Goal: Information Seeking & Learning: Learn about a topic

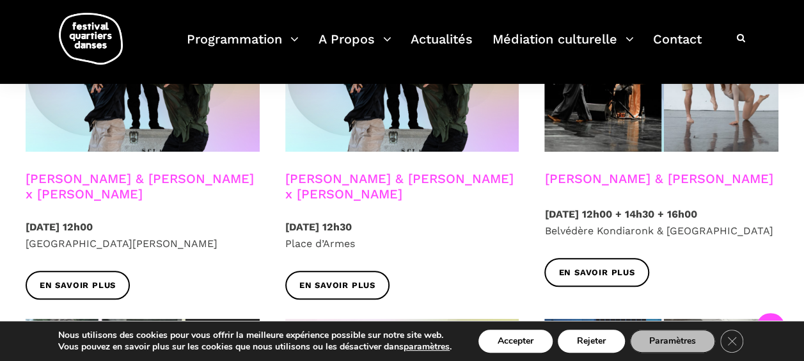
scroll to position [401, 0]
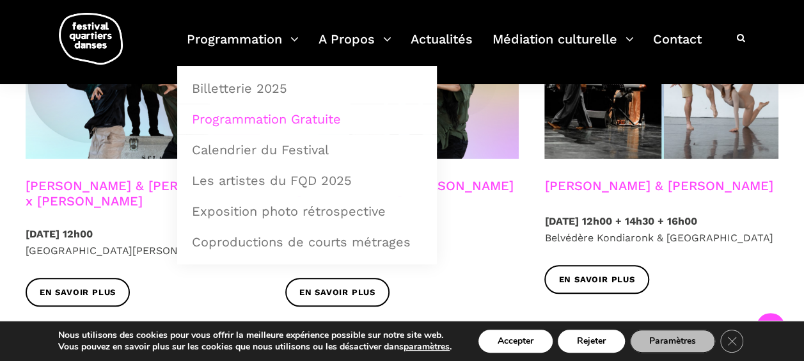
click at [292, 118] on link "Programmation Gratuite" at bounding box center [307, 118] width 246 height 29
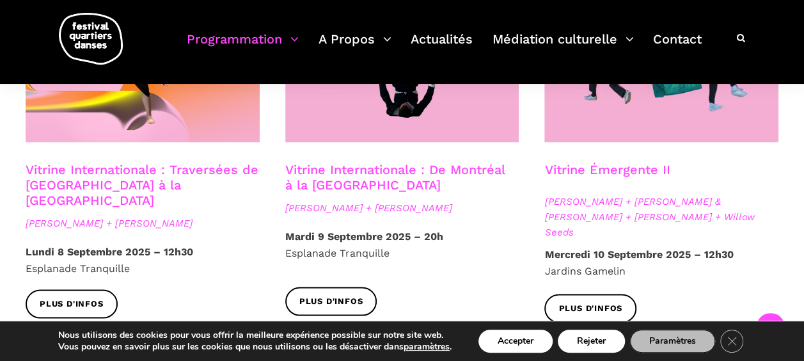
scroll to position [1152, 0]
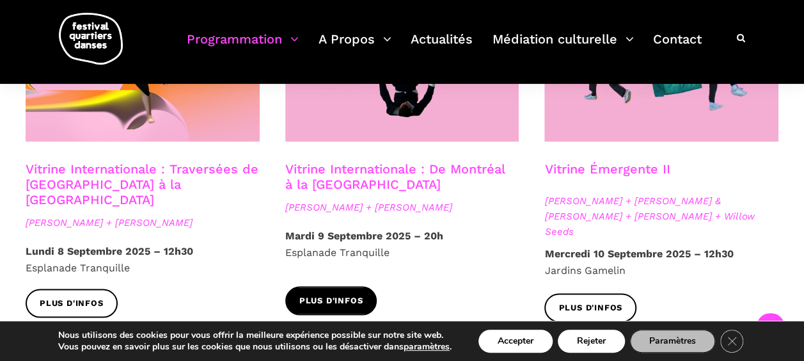
click at [339, 293] on span "Plus d'infos" at bounding box center [331, 299] width 64 height 13
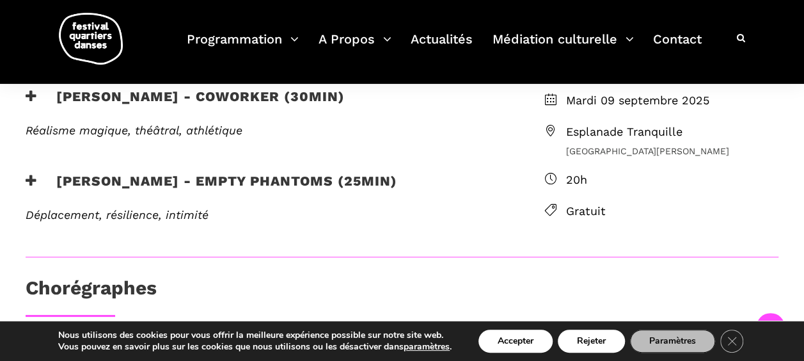
scroll to position [382, 0]
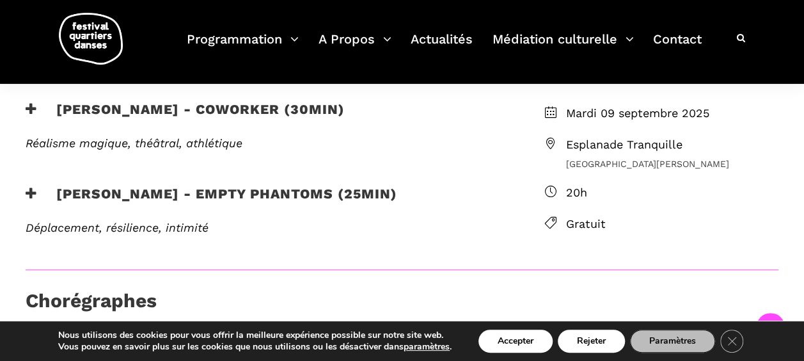
click at [618, 140] on span "Esplanade Tranquille" at bounding box center [671, 145] width 213 height 19
click at [659, 142] on span "Esplanade Tranquille" at bounding box center [671, 145] width 213 height 19
click at [551, 141] on icon at bounding box center [550, 143] width 12 height 12
drag, startPoint x: 691, startPoint y: 141, endPoint x: 561, endPoint y: 147, distance: 129.3
click at [561, 147] on li "Esplanade Tranquille Côté rue Sainte-Catherine" at bounding box center [661, 153] width 234 height 35
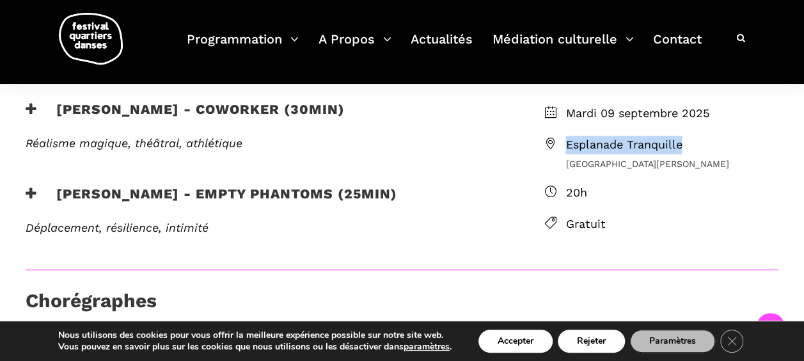
copy span "Esplanade Tranquille"
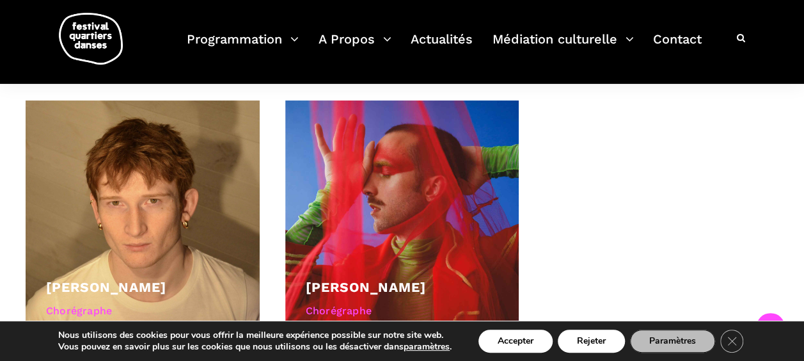
scroll to position [629, 0]
